Goal: Transaction & Acquisition: Purchase product/service

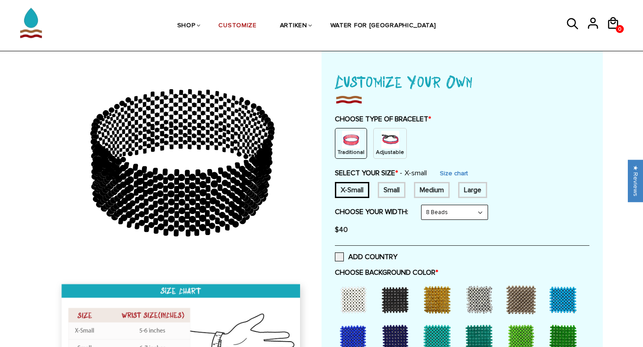
scroll to position [153, 0]
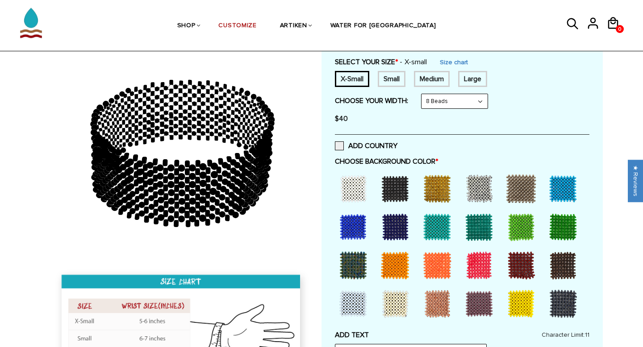
click at [562, 187] on div at bounding box center [563, 189] width 36 height 36
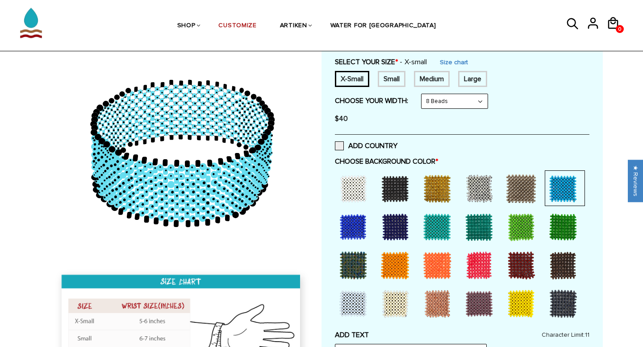
click at [351, 226] on div at bounding box center [353, 227] width 36 height 36
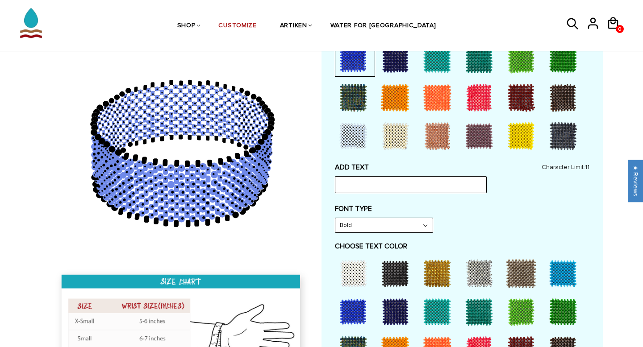
scroll to position [338, 0]
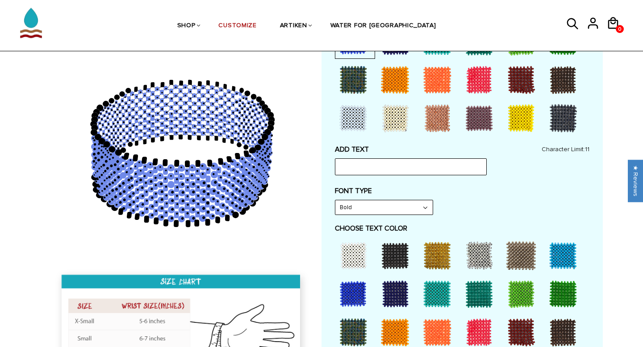
click at [440, 254] on div at bounding box center [437, 256] width 36 height 36
click at [398, 171] on input "text" at bounding box center [411, 166] width 152 height 17
type input "GO JACKS"
click at [388, 207] on select "Bold" at bounding box center [383, 207] width 97 height 14
click at [335, 200] on select "Bold" at bounding box center [383, 207] width 97 height 14
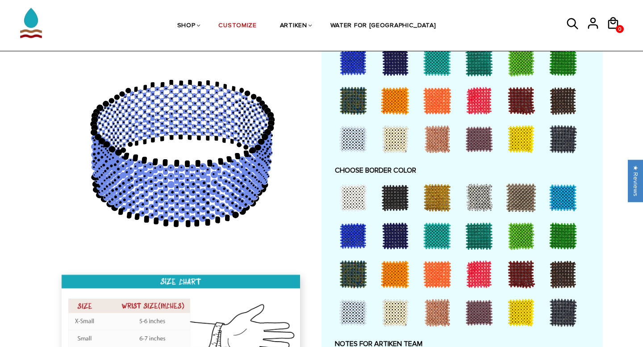
scroll to position [595, 0]
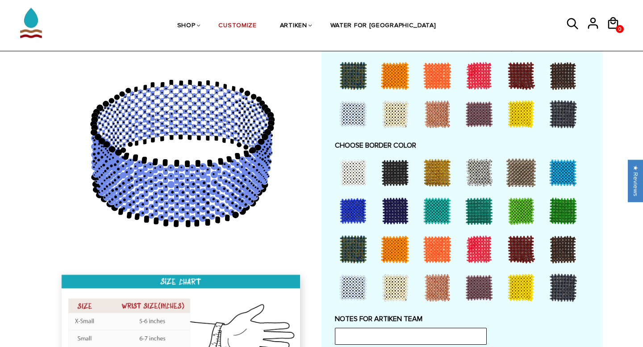
click at [441, 174] on div at bounding box center [437, 173] width 36 height 36
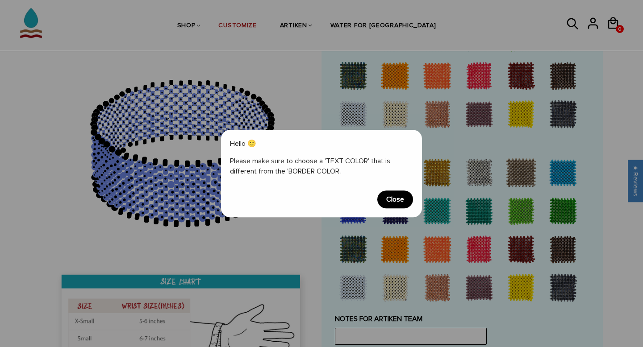
click at [401, 196] on span "Close" at bounding box center [395, 200] width 36 height 18
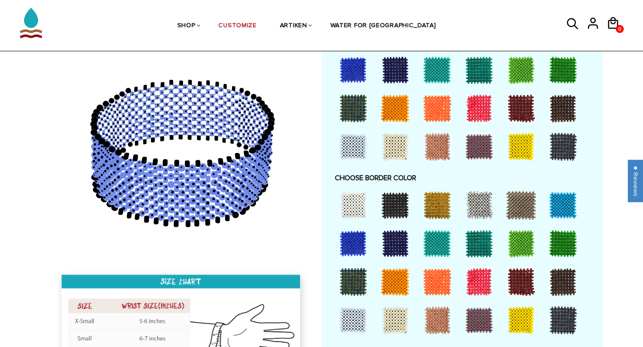
scroll to position [604, 0]
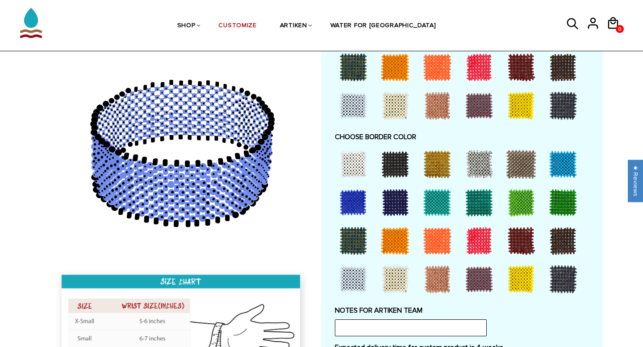
click at [514, 279] on div at bounding box center [521, 280] width 36 height 36
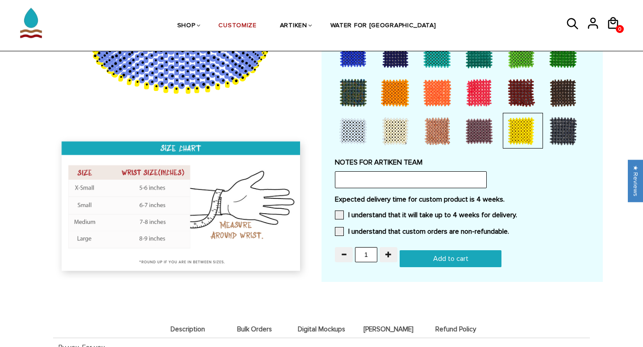
scroll to position [768, 0]
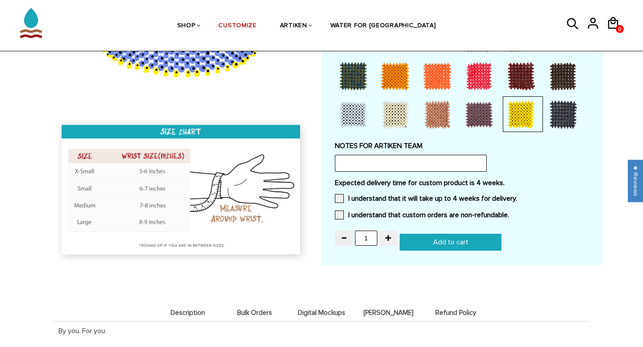
click at [445, 238] on input "Add to cart" at bounding box center [451, 242] width 102 height 17
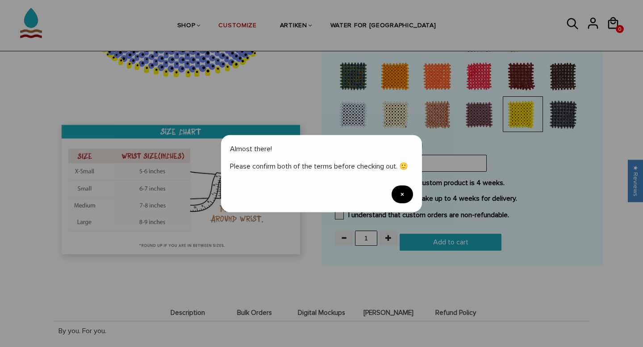
click at [407, 198] on span "×" at bounding box center [401, 194] width 21 height 18
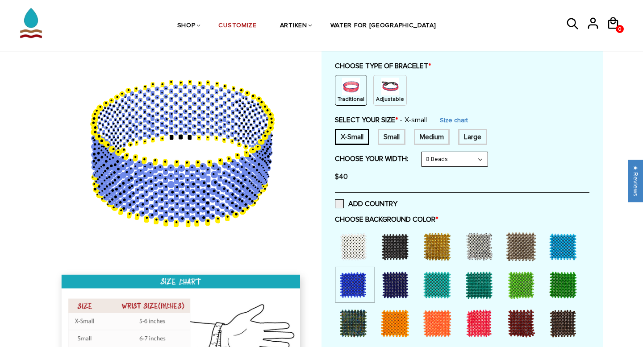
scroll to position [0, 0]
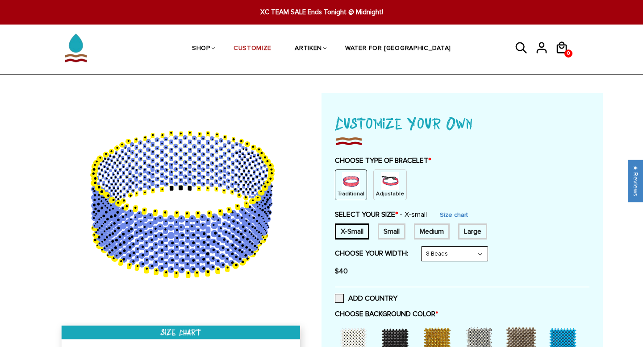
click at [391, 176] on img at bounding box center [390, 181] width 18 height 18
